Goal: Task Accomplishment & Management: Manage account settings

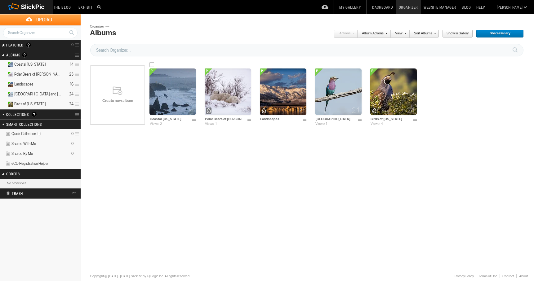
click at [167, 88] on img at bounding box center [173, 92] width 47 height 47
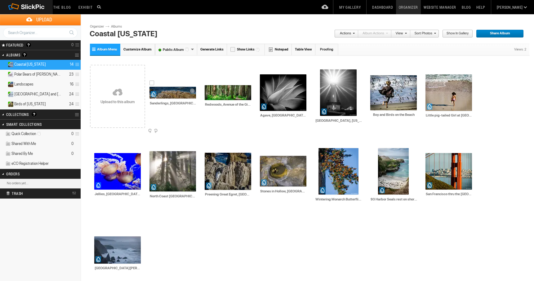
click at [175, 94] on img at bounding box center [173, 93] width 47 height 12
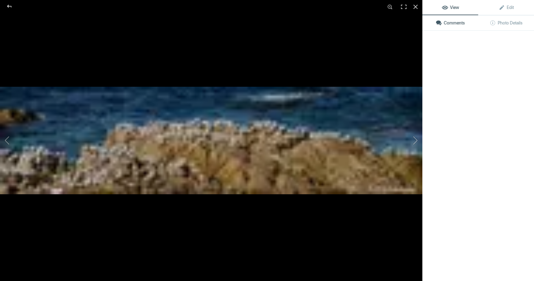
click at [175, 94] on img at bounding box center [211, 141] width 422 height 108
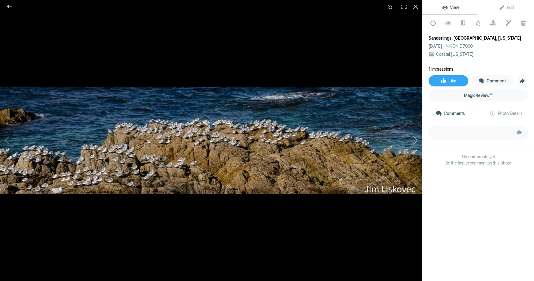
click at [416, 138] on button at bounding box center [399, 140] width 47 height 101
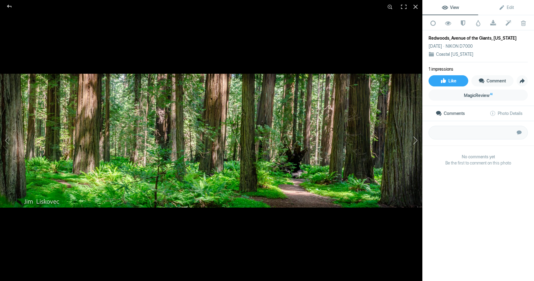
click at [417, 140] on button at bounding box center [399, 140] width 47 height 101
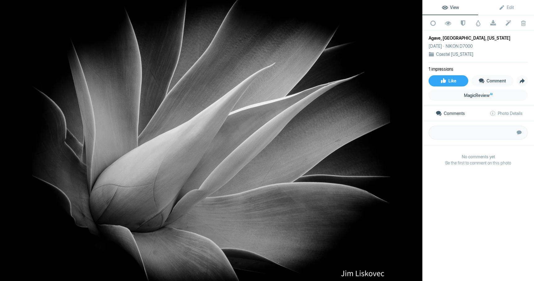
click at [417, 140] on button at bounding box center [399, 140] width 47 height 101
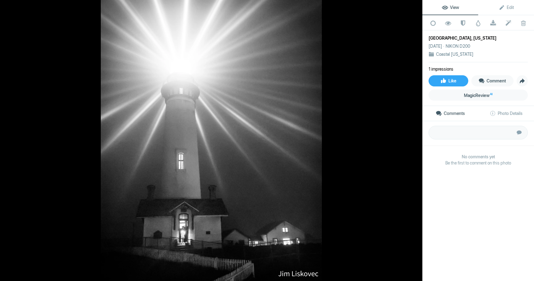
click at [417, 140] on button at bounding box center [399, 140] width 47 height 101
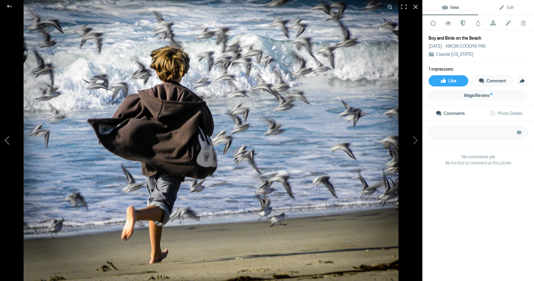
click at [6, 140] on button at bounding box center [23, 140] width 47 height 101
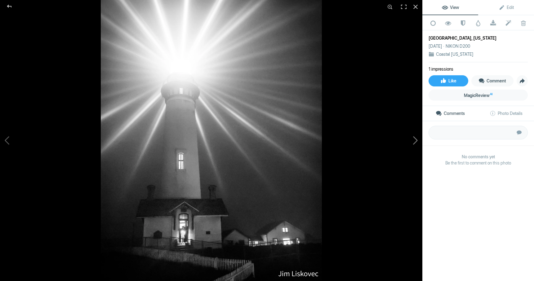
click at [416, 138] on button at bounding box center [399, 140] width 47 height 101
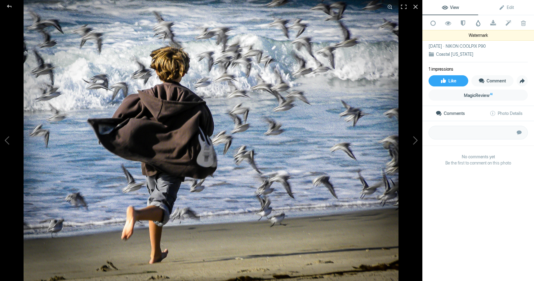
click at [479, 23] on span at bounding box center [478, 23] width 6 height 6
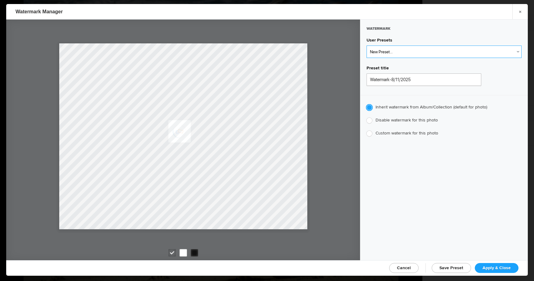
select select "1: Object"
type input "Watermark-7/22/2025"
radio input "false"
radio input "true"
type input "[PERSON_NAME]"
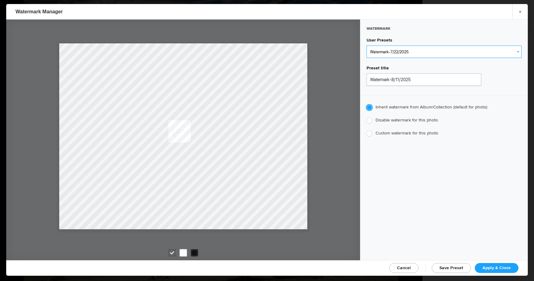
radio input "false"
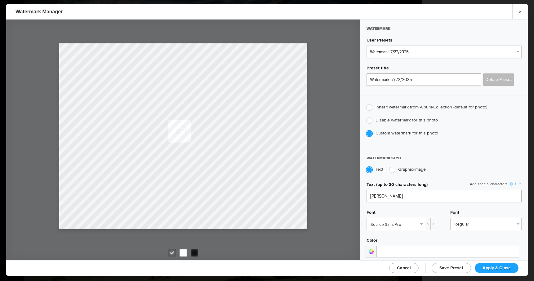
click at [497, 266] on span "Apply & Close" at bounding box center [497, 268] width 28 height 5
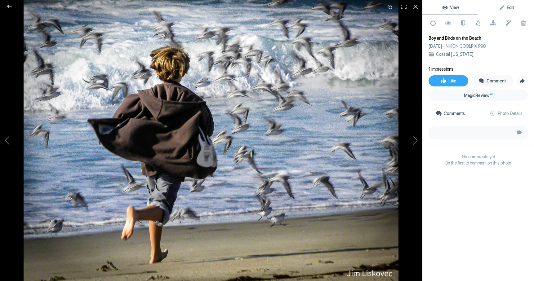
click at [510, 6] on span "Edit" at bounding box center [506, 7] width 15 height 5
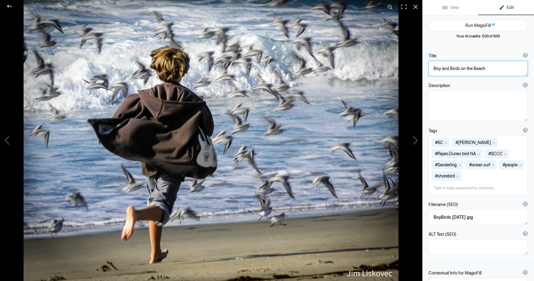
click at [485, 69] on textarea at bounding box center [478, 69] width 99 height 16
click at [486, 69] on textarea at bounding box center [478, 69] width 99 height 16
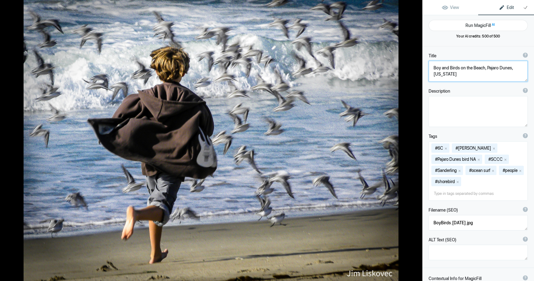
type textarea "Boy and Birds on the Beach, Pajaro Dunes, [US_STATE]"
click at [416, 7] on div at bounding box center [416, 7] width 14 height 14
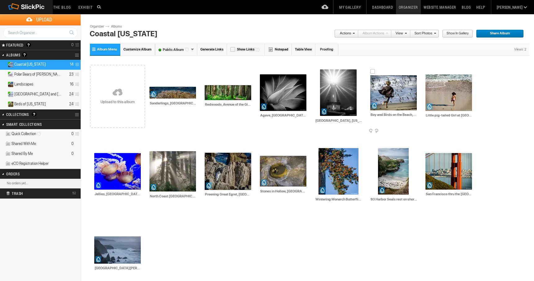
click at [389, 96] on img at bounding box center [393, 92] width 47 height 35
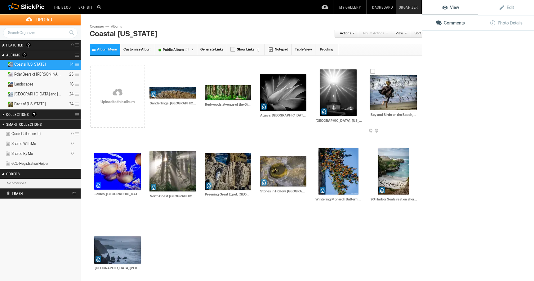
click at [389, 96] on button at bounding box center [399, 140] width 47 height 101
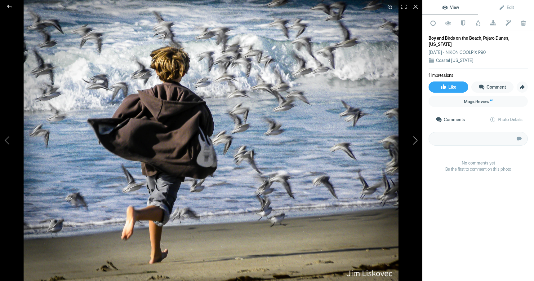
click at [417, 139] on button at bounding box center [399, 140] width 47 height 101
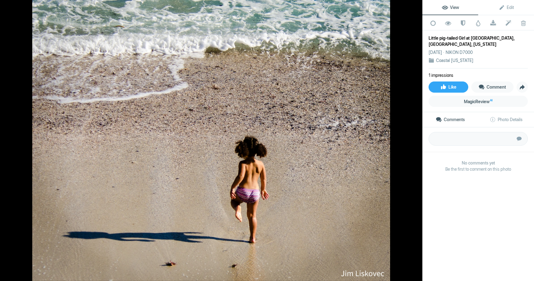
click at [417, 139] on button at bounding box center [399, 140] width 47 height 101
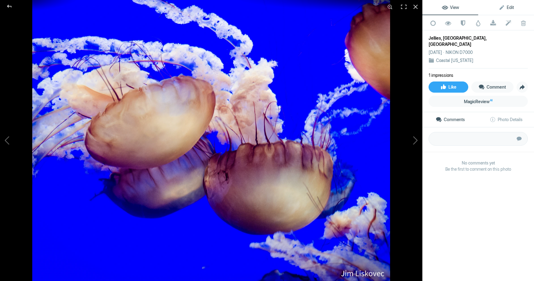
click at [510, 7] on span "Edit" at bounding box center [506, 7] width 15 height 5
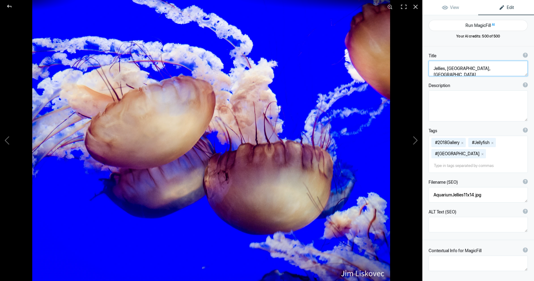
click at [500, 69] on textarea at bounding box center [478, 69] width 99 height 16
type textarea "Jellies, [GEOGRAPHIC_DATA], [US_STATE]"
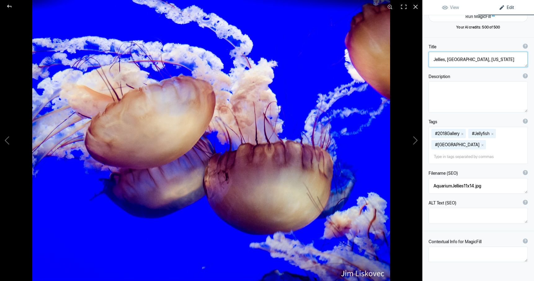
scroll to position [10, 0]
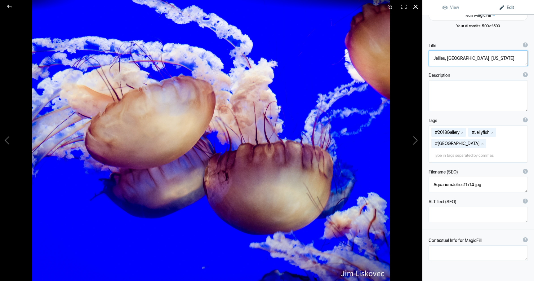
click at [416, 5] on div at bounding box center [416, 7] width 14 height 14
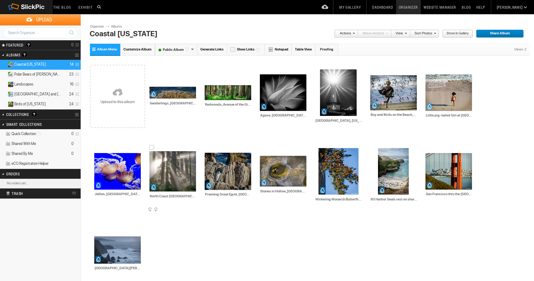
click at [176, 175] on img at bounding box center [173, 171] width 47 height 40
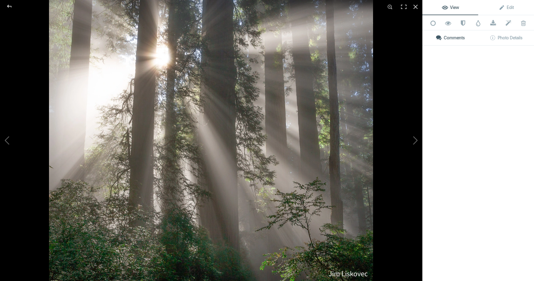
click at [176, 175] on img at bounding box center [211, 140] width 324 height 281
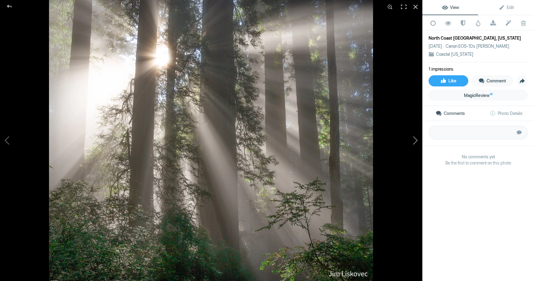
click at [416, 141] on button at bounding box center [399, 140] width 47 height 101
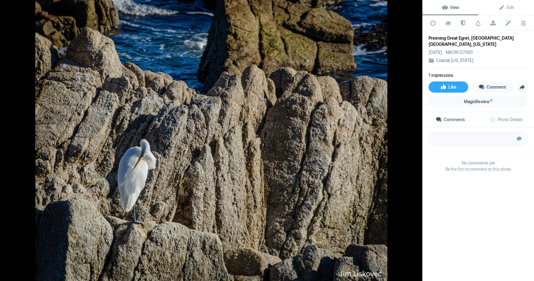
click at [416, 141] on button at bounding box center [399, 140] width 47 height 101
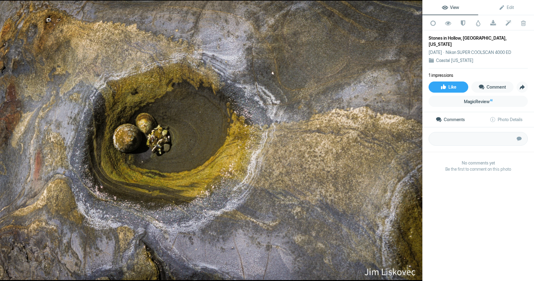
click at [416, 141] on button at bounding box center [399, 140] width 47 height 101
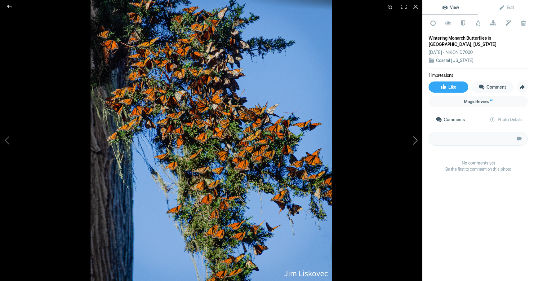
click at [417, 140] on button at bounding box center [399, 140] width 47 height 101
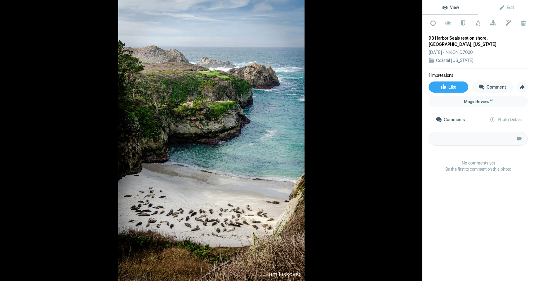
click at [417, 141] on button at bounding box center [399, 140] width 47 height 101
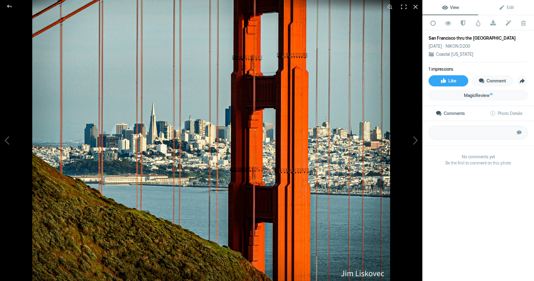
click at [458, 38] on div "San Francisco thru the [GEOGRAPHIC_DATA]" at bounding box center [478, 38] width 99 height 6
click at [510, 6] on span "Edit" at bounding box center [506, 7] width 15 height 5
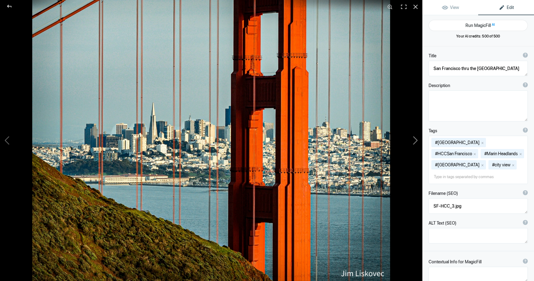
click at [417, 141] on button at bounding box center [399, 140] width 47 height 101
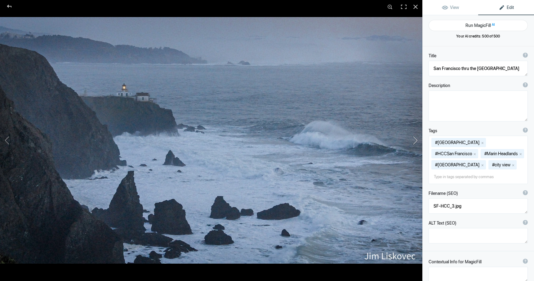
type textarea "[GEOGRAPHIC_DATA][PERSON_NAME], [US_STATE]"
type textarea "PtReyesLighthouse.[DATE].jpg"
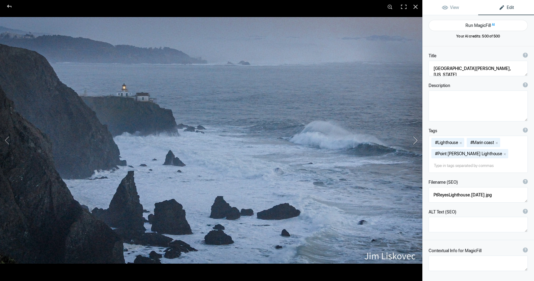
click at [416, 140] on button at bounding box center [399, 140] width 47 height 101
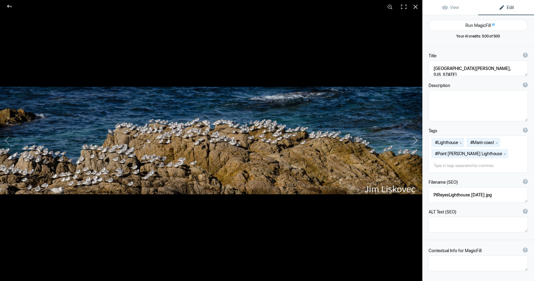
type textarea "Sanderlings, [GEOGRAPHIC_DATA], [US_STATE]"
type textarea "AsilomarSanderlingsPano.jpg"
click at [417, 139] on button at bounding box center [399, 140] width 47 height 101
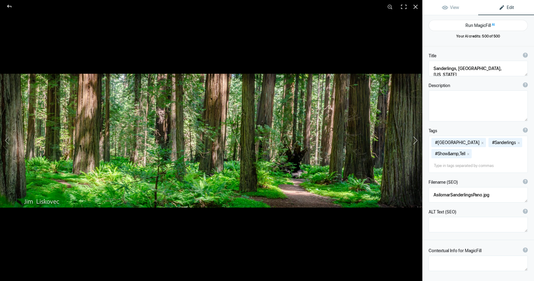
type textarea "Redwoods, Avenue of the Giants, [US_STATE]"
type textarea "[PERSON_NAME]-4.jpg"
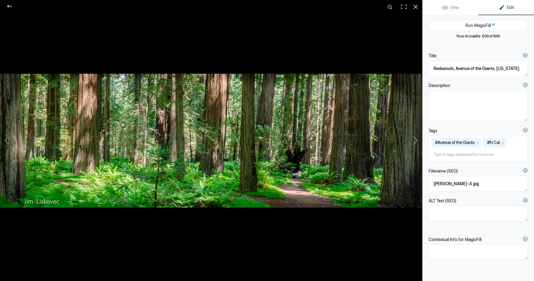
click at [416, 139] on button at bounding box center [399, 140] width 47 height 101
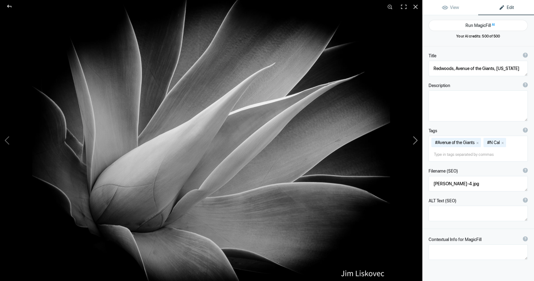
type textarea "Agave, [GEOGRAPHIC_DATA], [US_STATE]"
type textarea "2019ForumGallery-PGAgave_001.jpg"
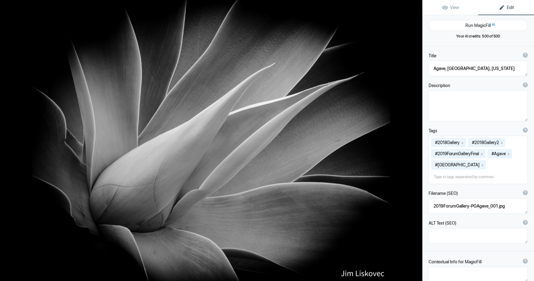
click at [416, 139] on button at bounding box center [399, 140] width 47 height 101
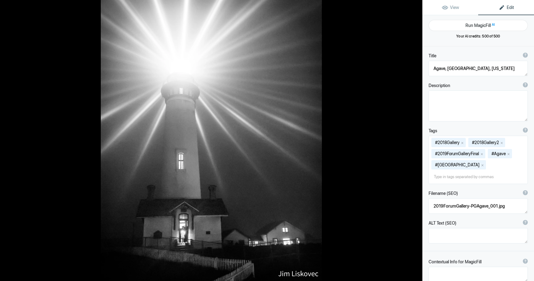
type textarea "[GEOGRAPHIC_DATA], [US_STATE]"
type textarea "2019ForumGalleryPigeonPtLH_004.jpg"
click at [416, 139] on button at bounding box center [399, 140] width 47 height 101
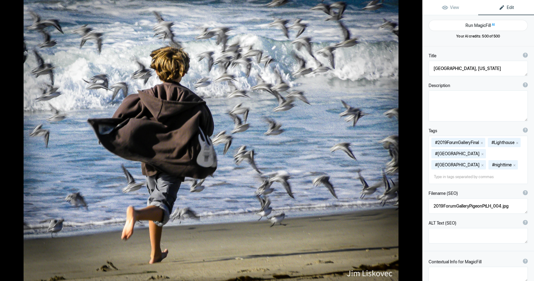
type textarea "Boy and Birds on the Beach, Pajaro Dunes, [US_STATE]"
type textarea "BoyBirds.[DATE].jpg"
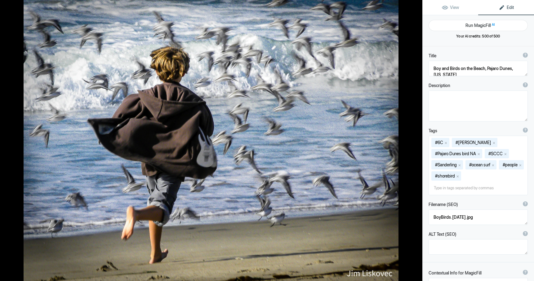
click at [417, 141] on button at bounding box center [399, 140] width 47 height 101
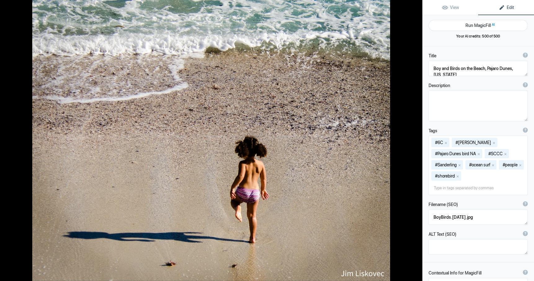
type textarea "Little pig-tailed Girl at [GEOGRAPHIC_DATA], [GEOGRAPHIC_DATA], [US_STATE]"
type textarea "HCCGallery-LittleGirlPGBeach_001.jpg"
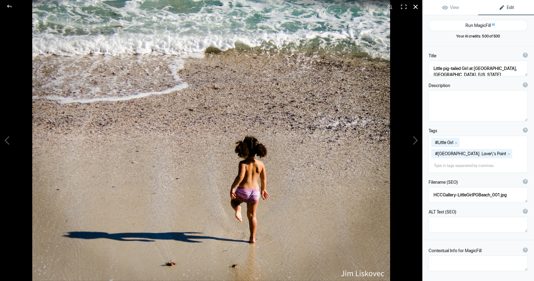
click at [416, 5] on div at bounding box center [416, 7] width 14 height 14
